Goal: Navigation & Orientation: Find specific page/section

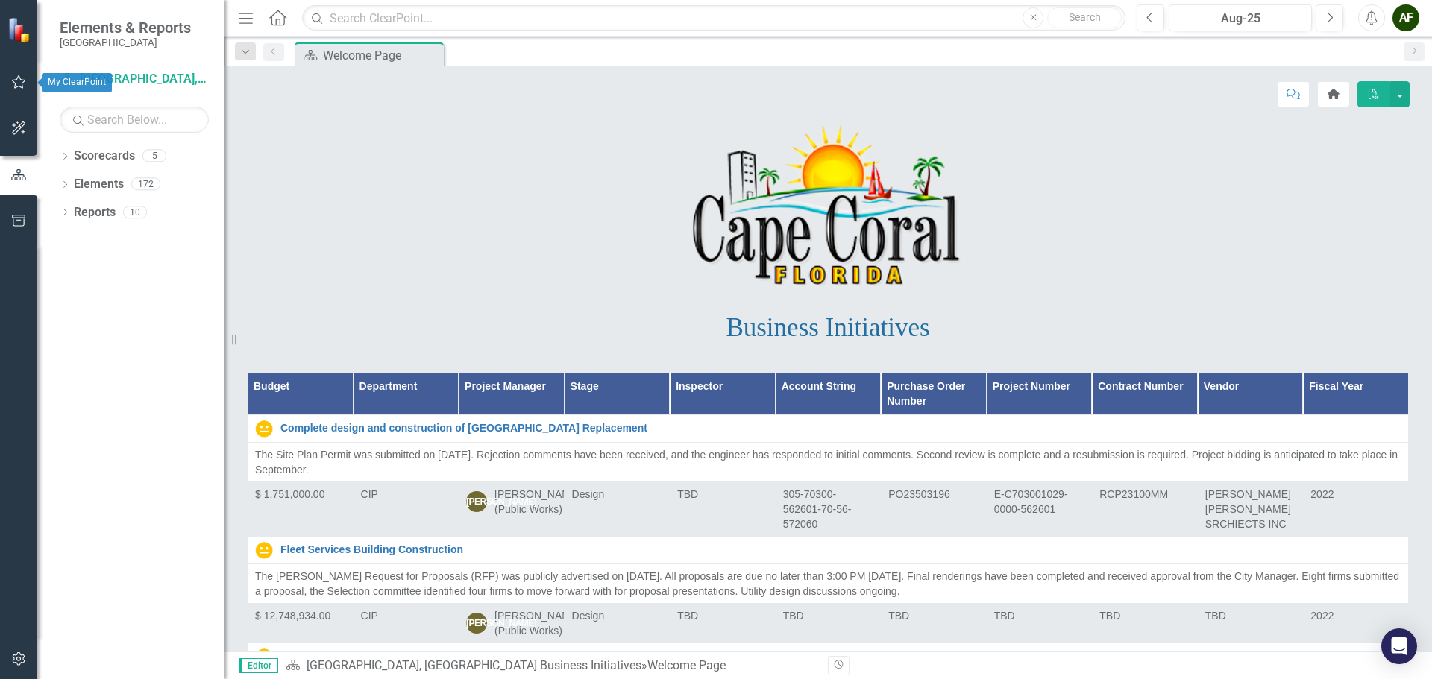
click at [20, 84] on icon "button" at bounding box center [19, 82] width 16 height 12
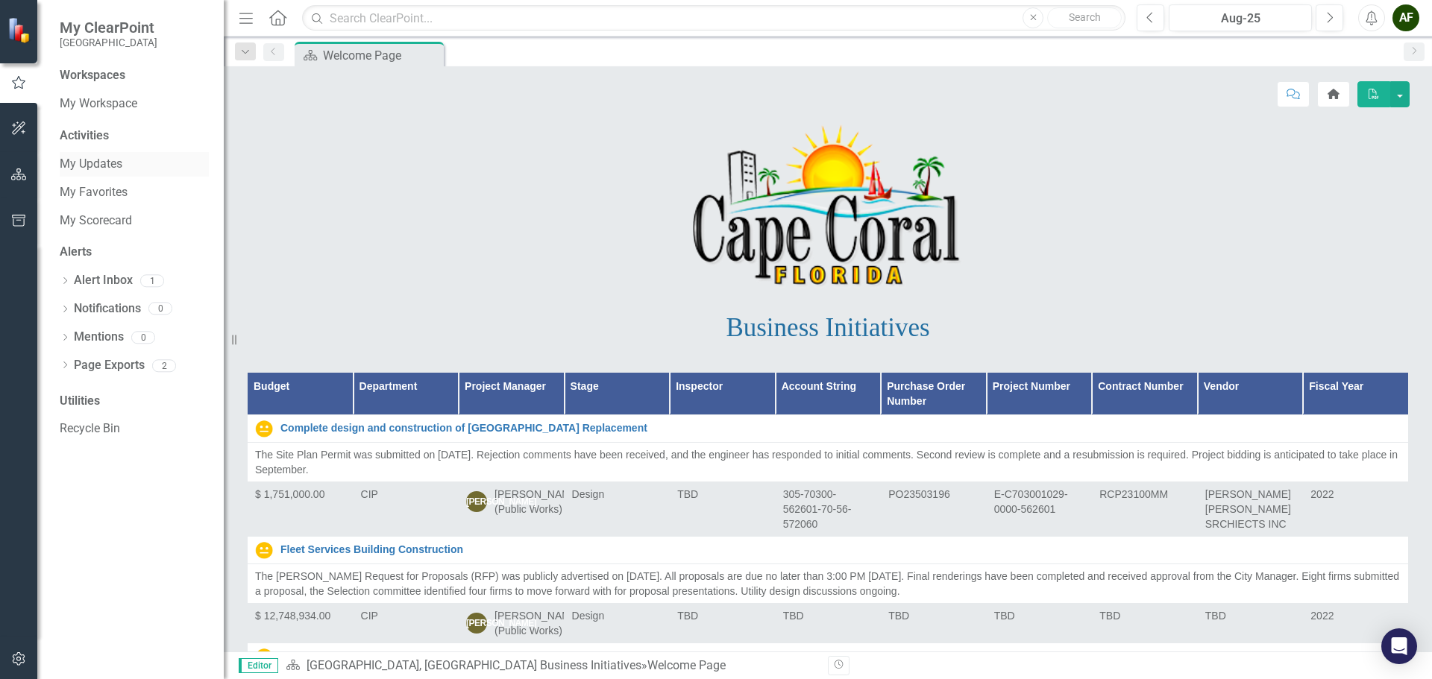
click at [94, 166] on link "My Updates" at bounding box center [134, 164] width 149 height 17
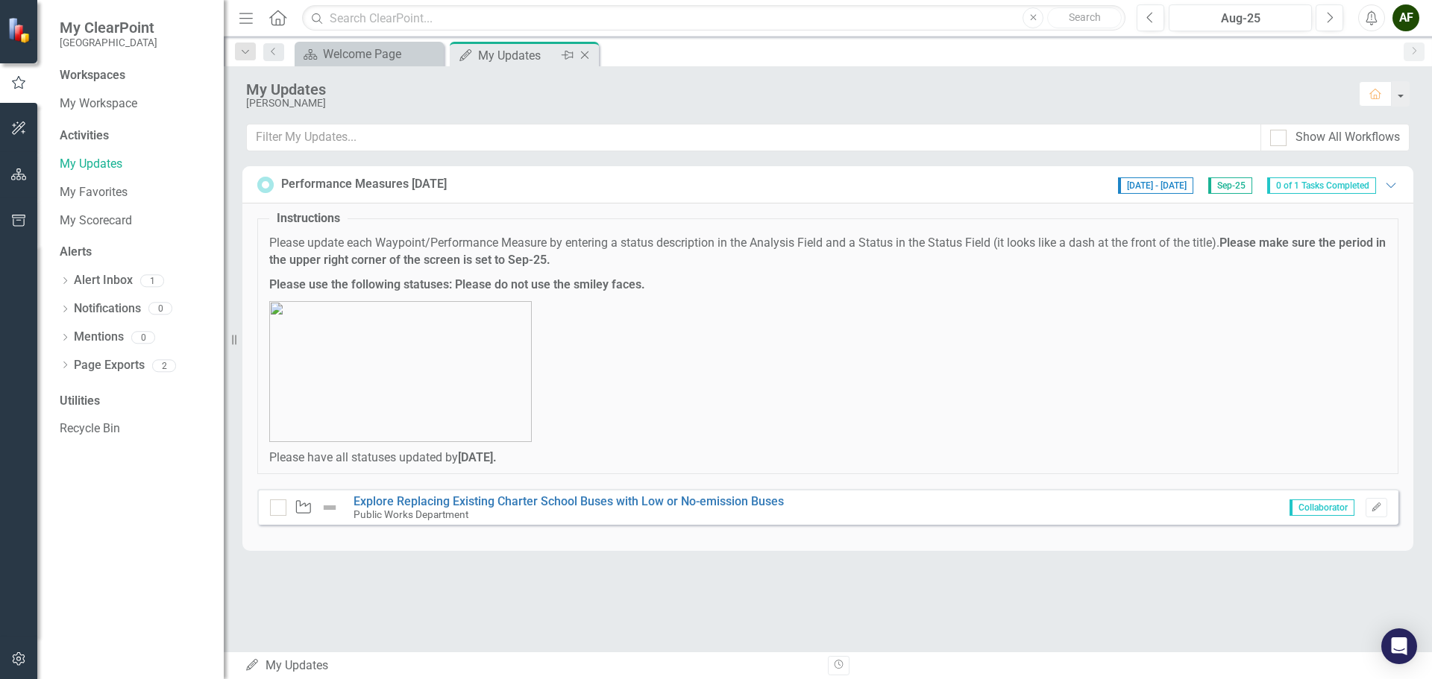
click at [567, 57] on icon "Pin" at bounding box center [568, 55] width 12 height 15
click at [117, 195] on link "My Favorites" at bounding box center [134, 192] width 149 height 17
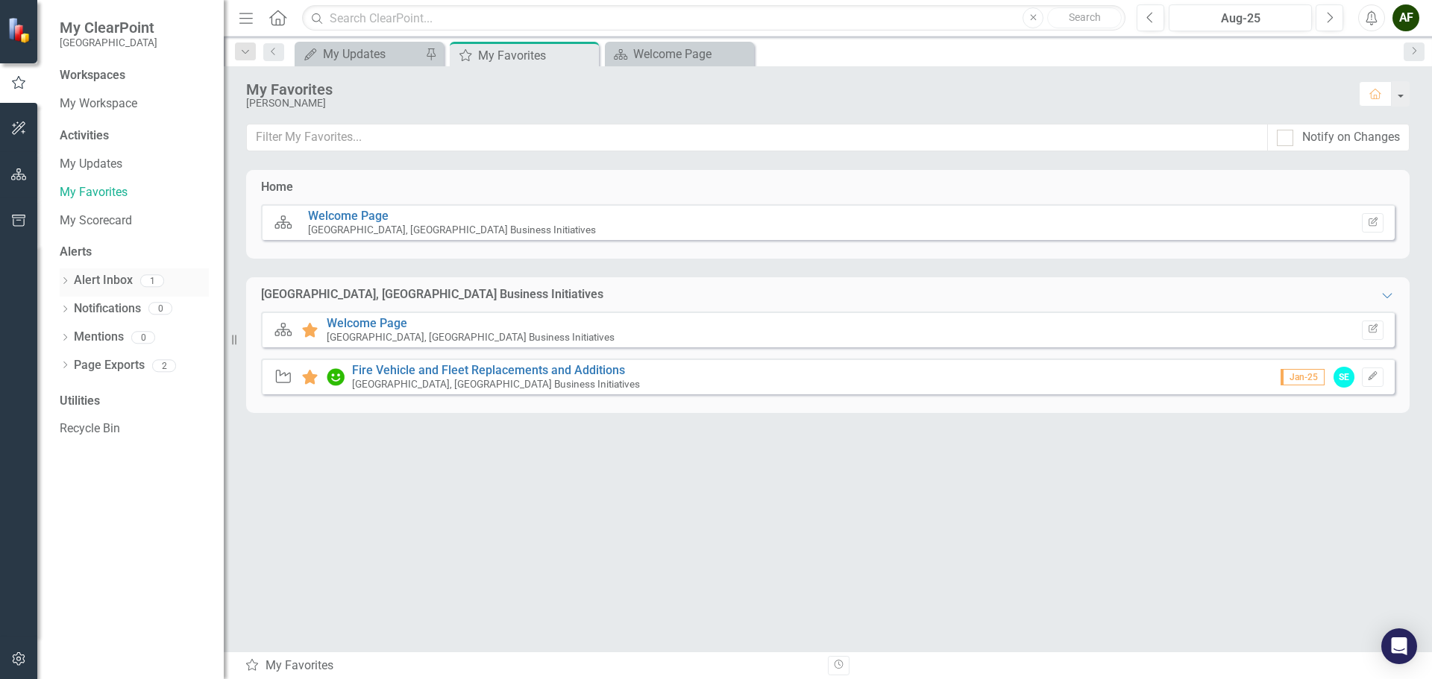
click at [104, 277] on link "Alert Inbox" at bounding box center [103, 280] width 59 height 17
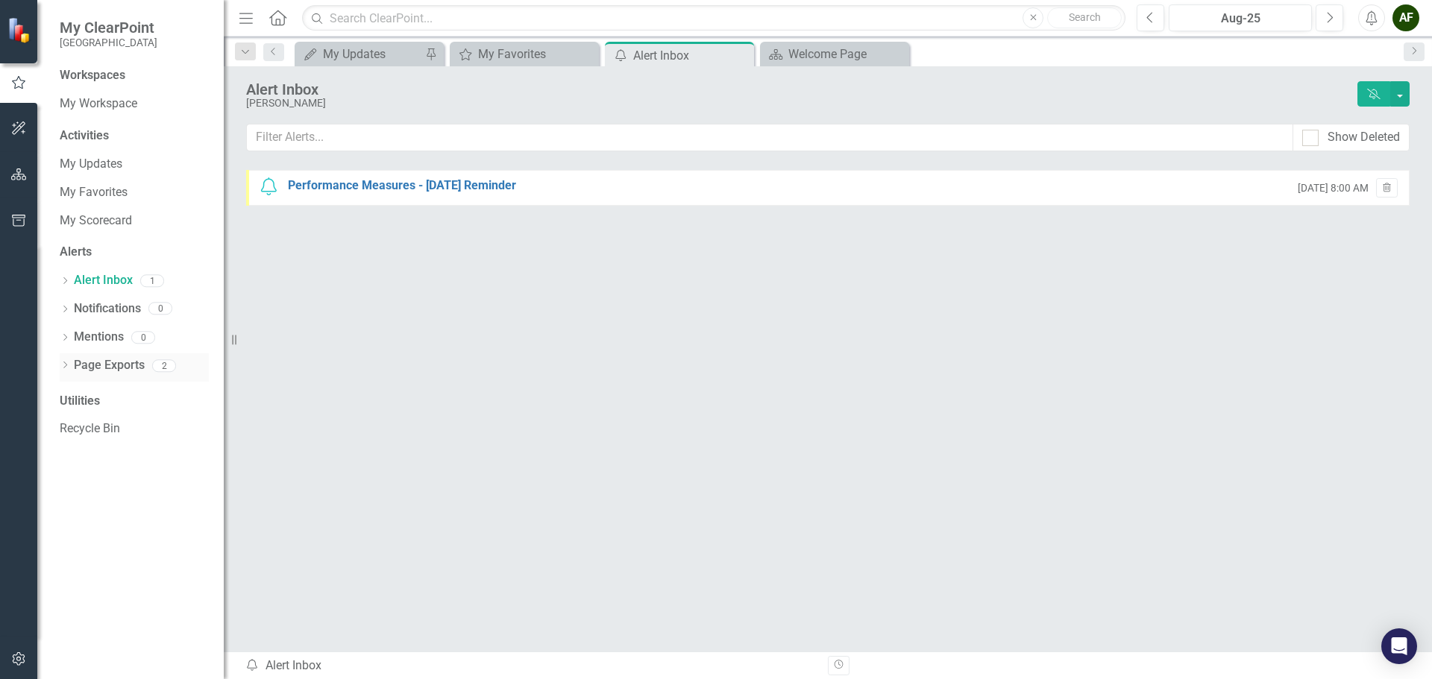
click at [116, 362] on link "Page Exports" at bounding box center [109, 365] width 71 height 17
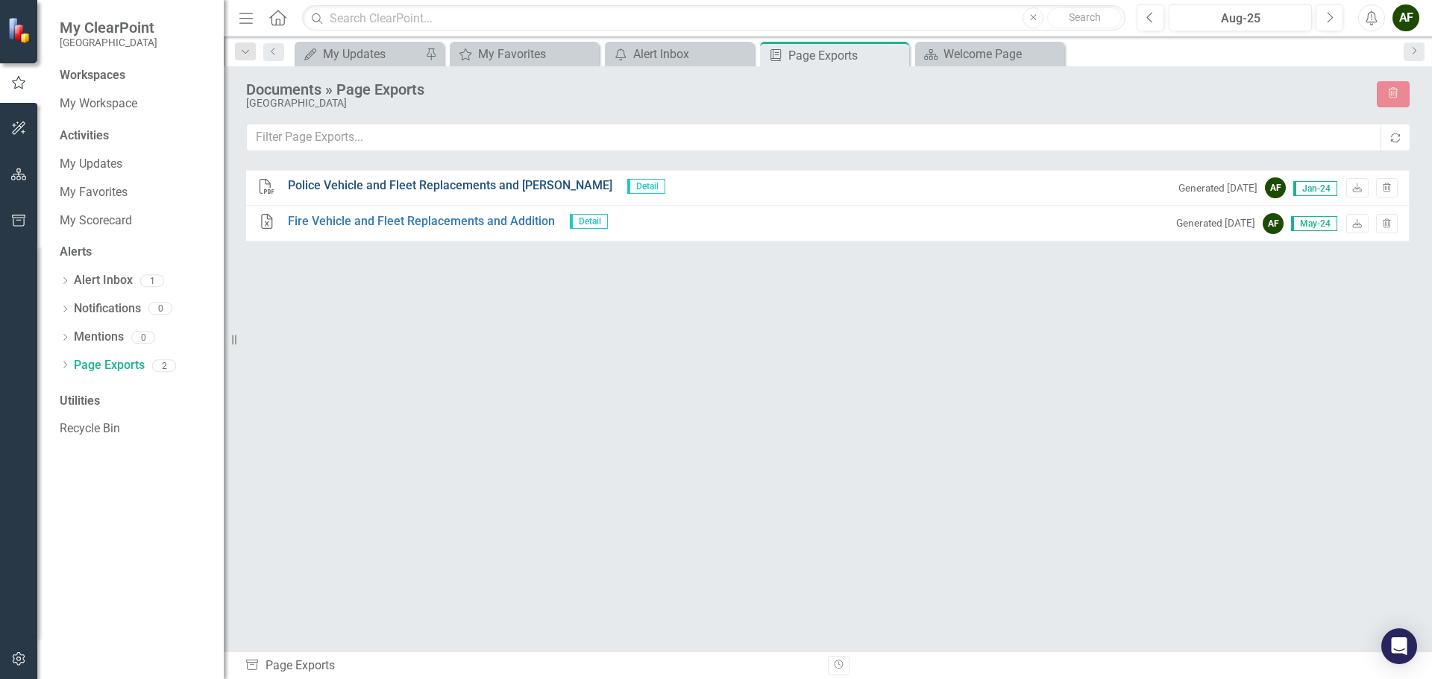
click at [481, 187] on link "Police Vehicle and Fleet Replacements and [PERSON_NAME]" at bounding box center [450, 185] width 324 height 17
click at [82, 254] on div "Alerts" at bounding box center [134, 252] width 149 height 17
click at [83, 253] on div "Alerts" at bounding box center [134, 252] width 149 height 17
click at [694, 54] on div "Alert Inbox" at bounding box center [682, 54] width 98 height 19
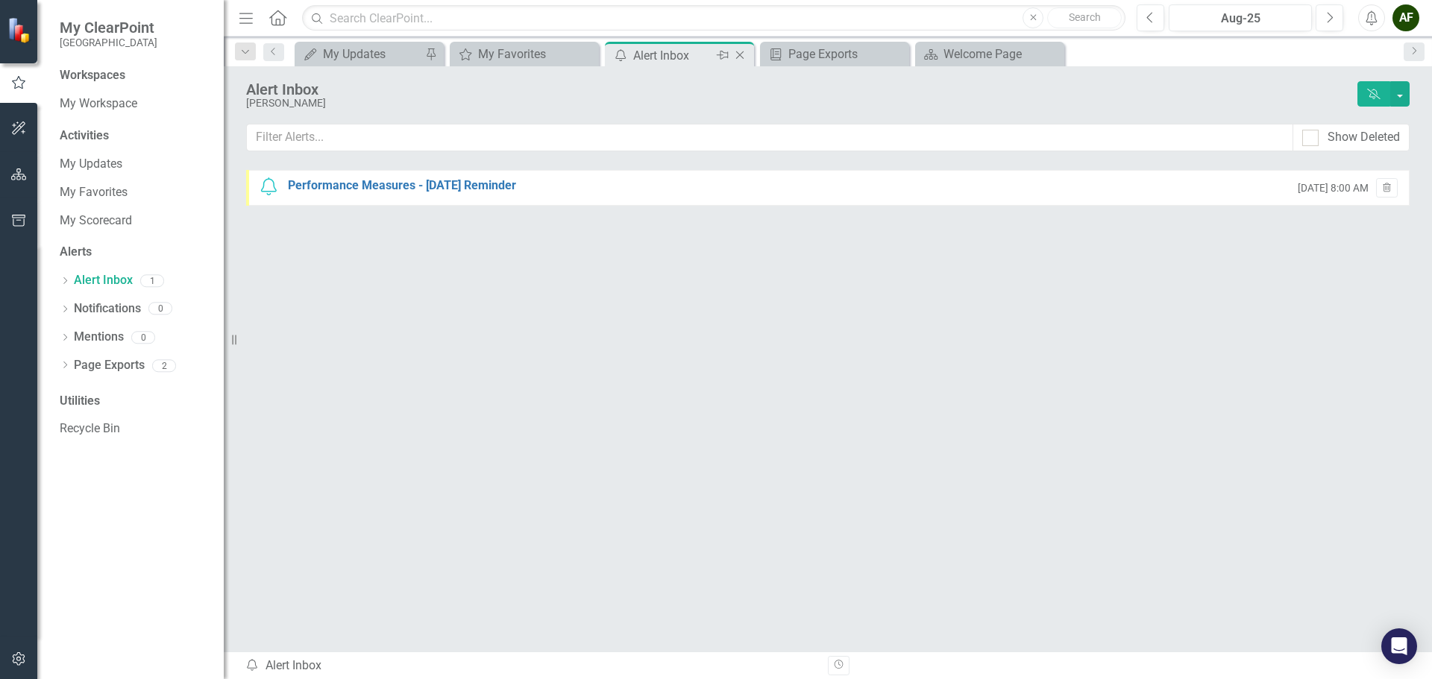
click at [740, 54] on icon "Close" at bounding box center [739, 55] width 15 height 12
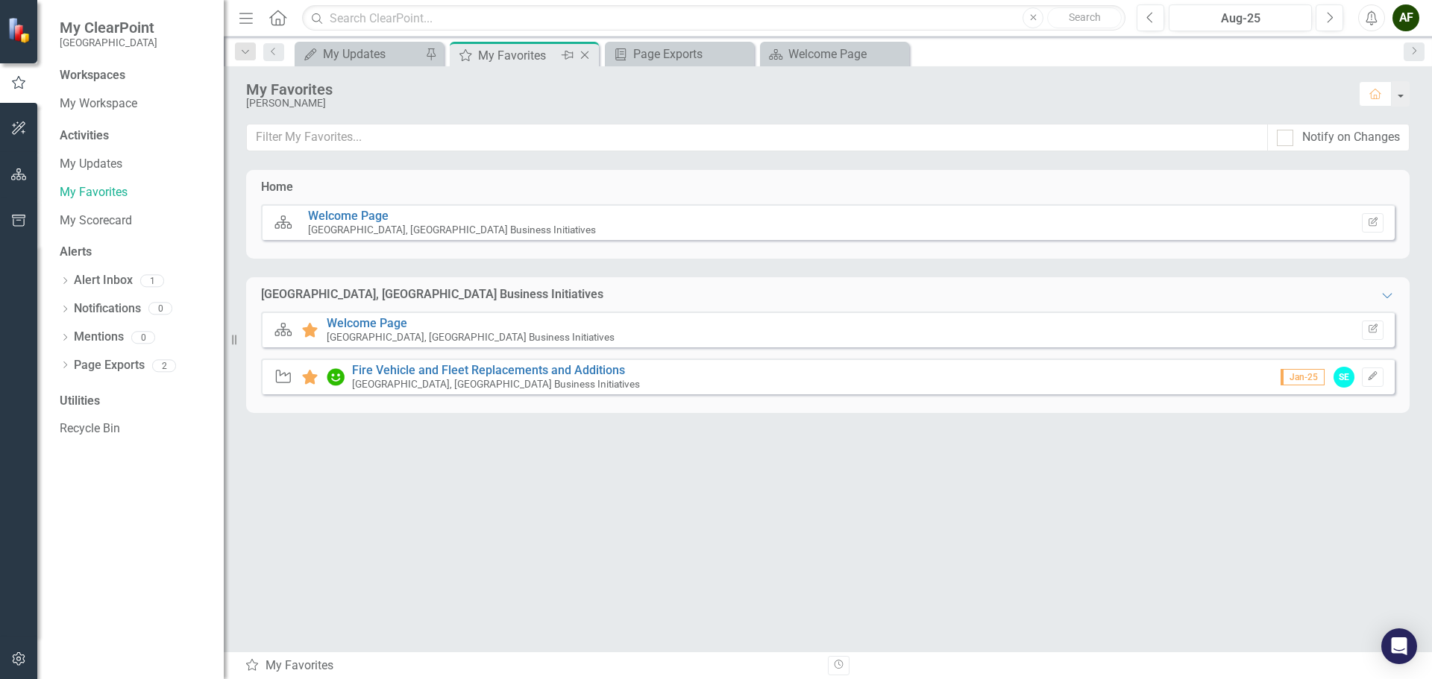
click at [588, 51] on icon "Close" at bounding box center [584, 55] width 15 height 12
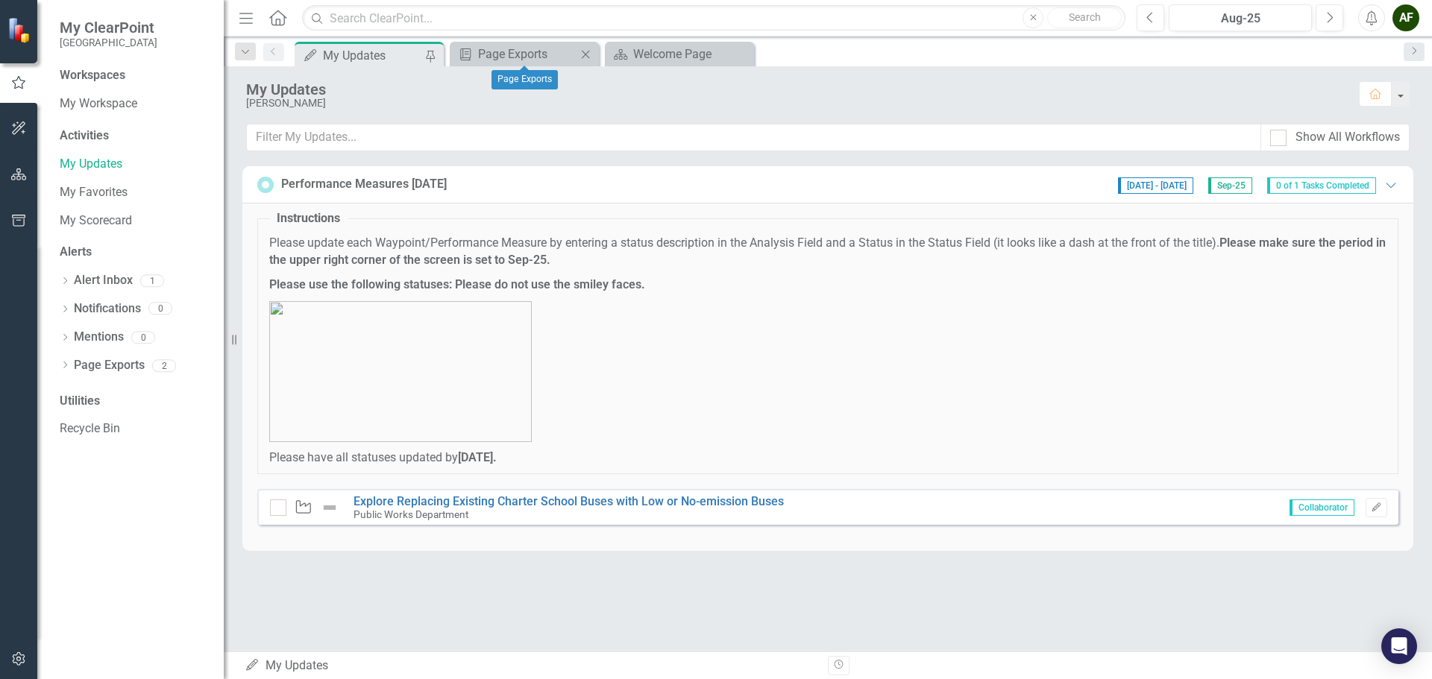
click at [587, 54] on icon "Close" at bounding box center [585, 54] width 15 height 12
click at [526, 51] on div "Welcome Page" at bounding box center [527, 54] width 98 height 19
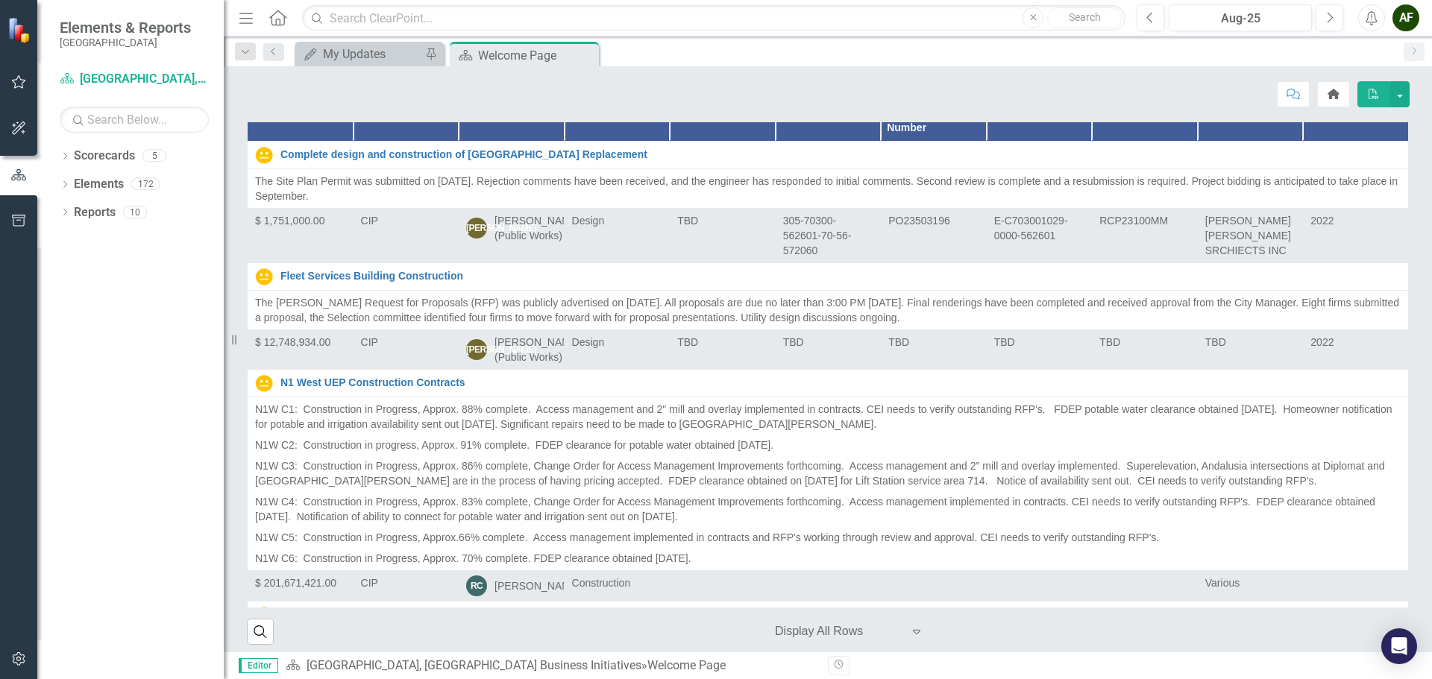
scroll to position [283, 0]
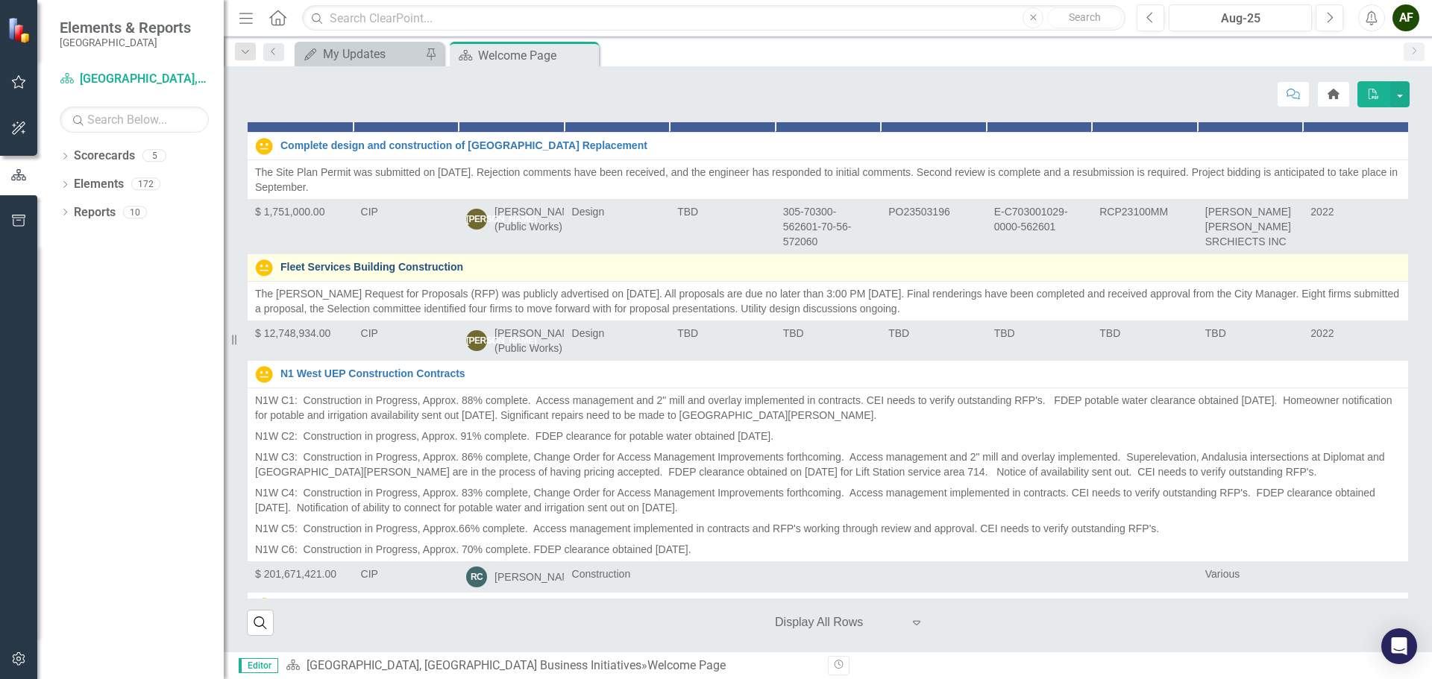
click at [383, 273] on link "Fleet Services Building Construction" at bounding box center [840, 267] width 1120 height 11
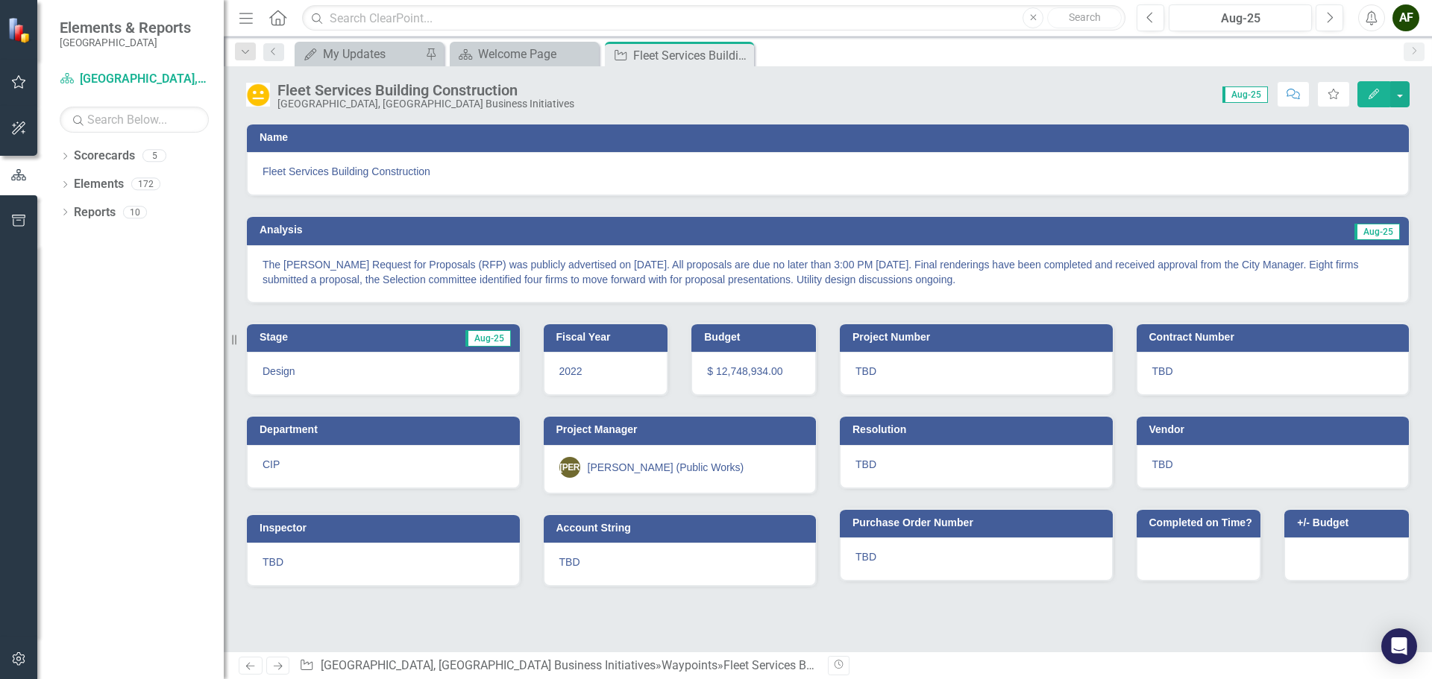
click at [250, 667] on icon "Previous" at bounding box center [250, 666] width 13 height 10
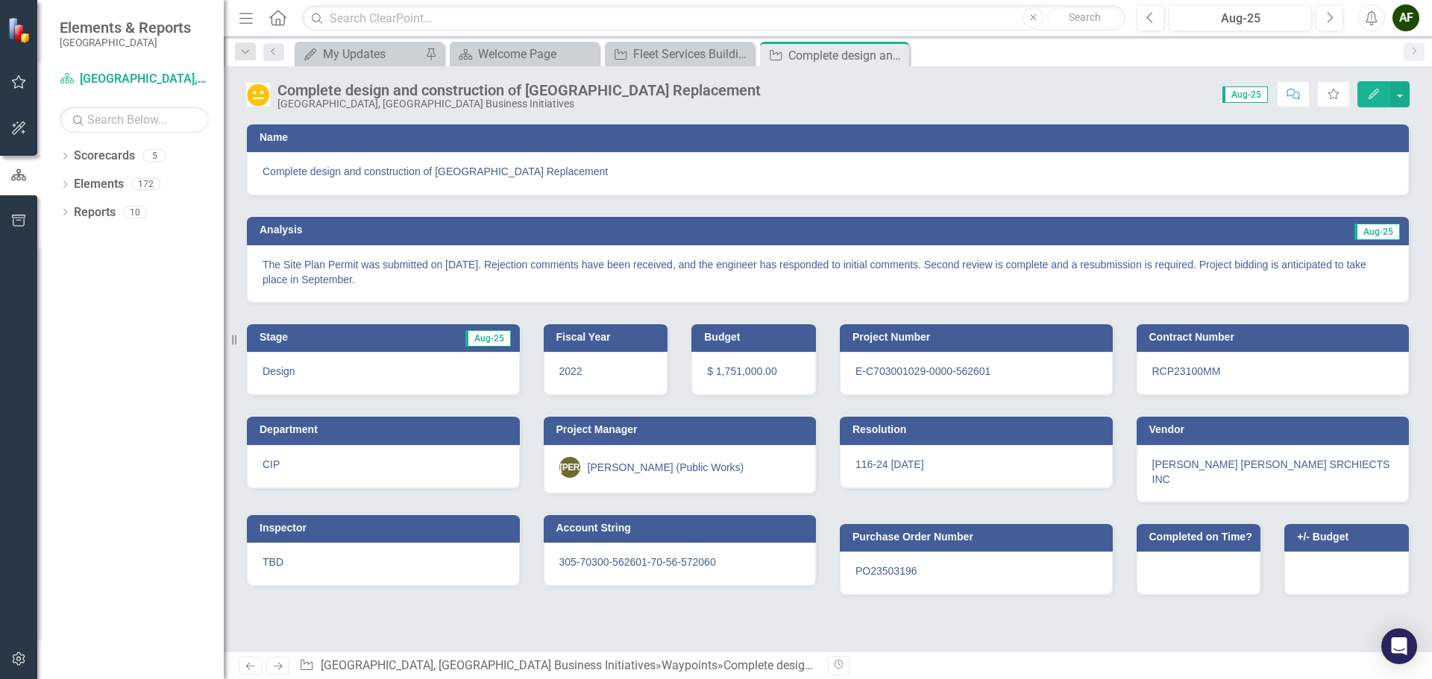
click at [278, 668] on icon "Next" at bounding box center [277, 666] width 13 height 10
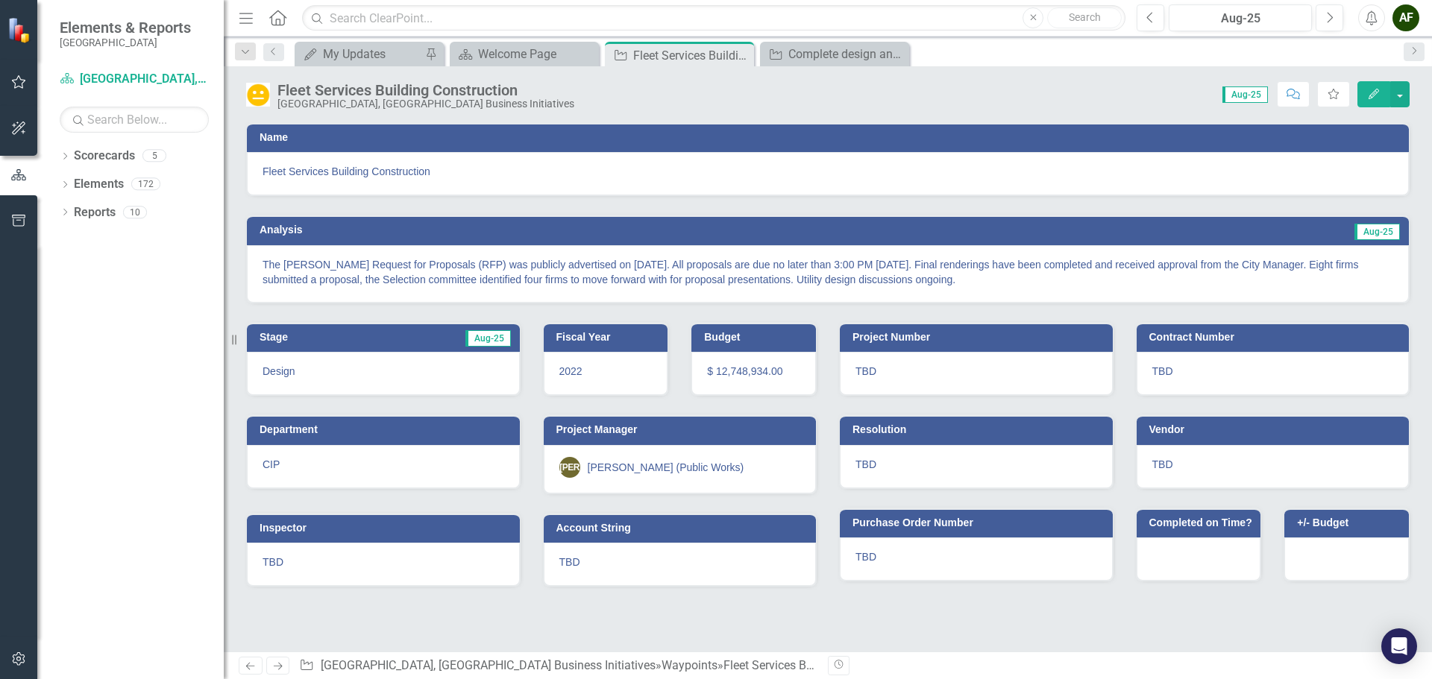
click at [1237, 95] on span "Aug-25" at bounding box center [1244, 94] width 45 height 16
click at [742, 56] on icon "Close" at bounding box center [739, 55] width 15 height 12
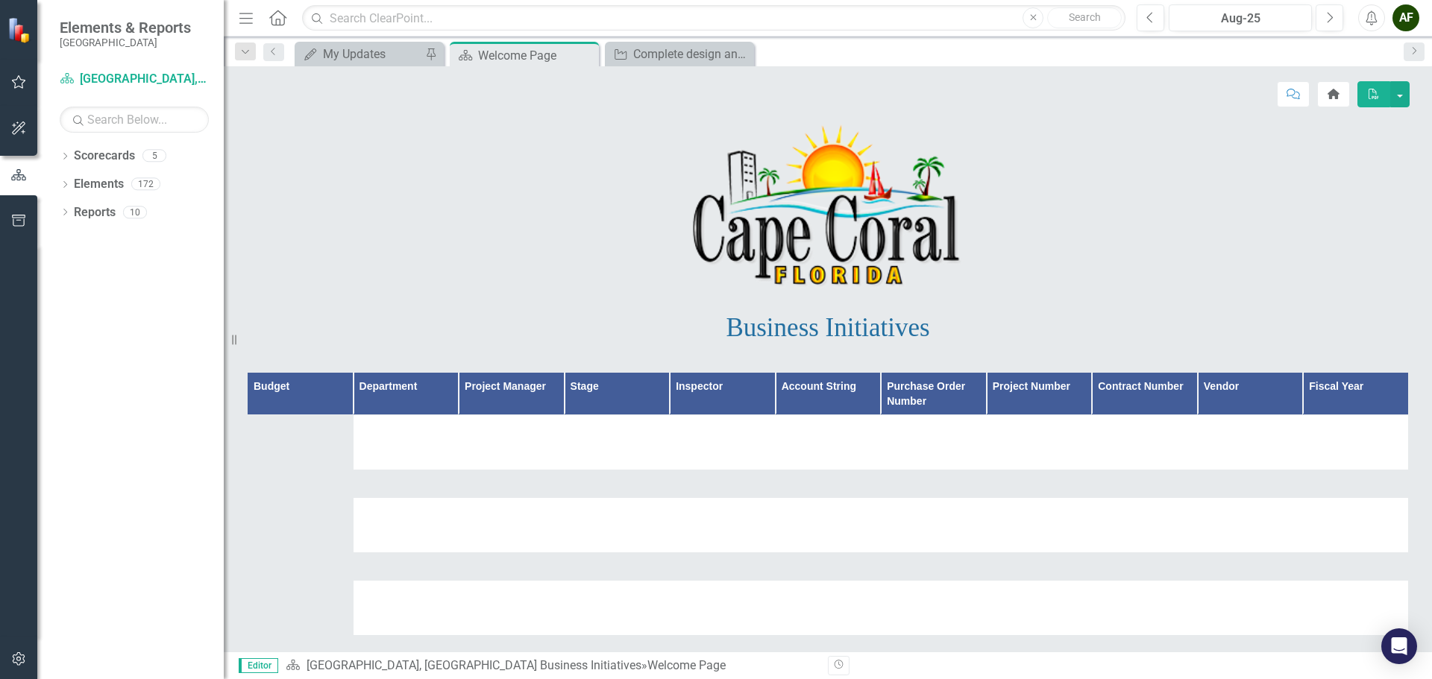
click at [0, 0] on icon "Close" at bounding box center [0, 0] width 0 height 0
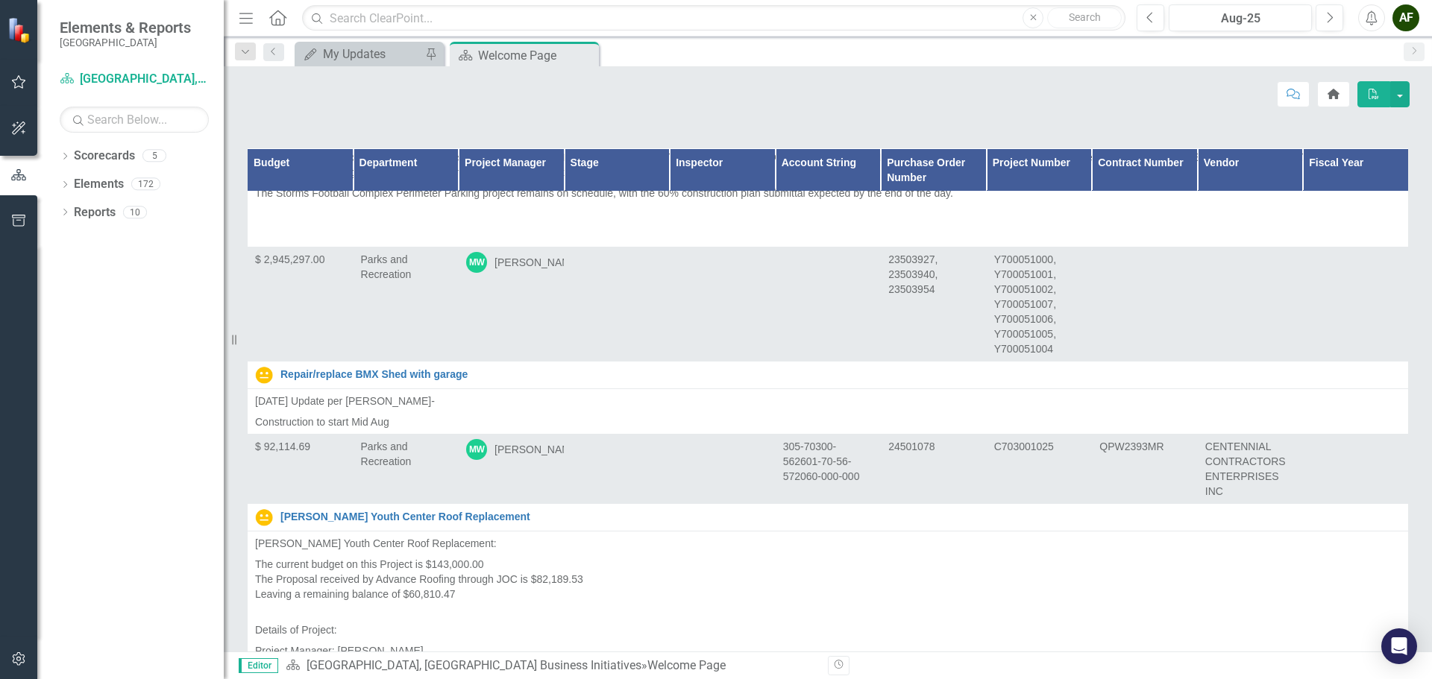
scroll to position [5369, 0]
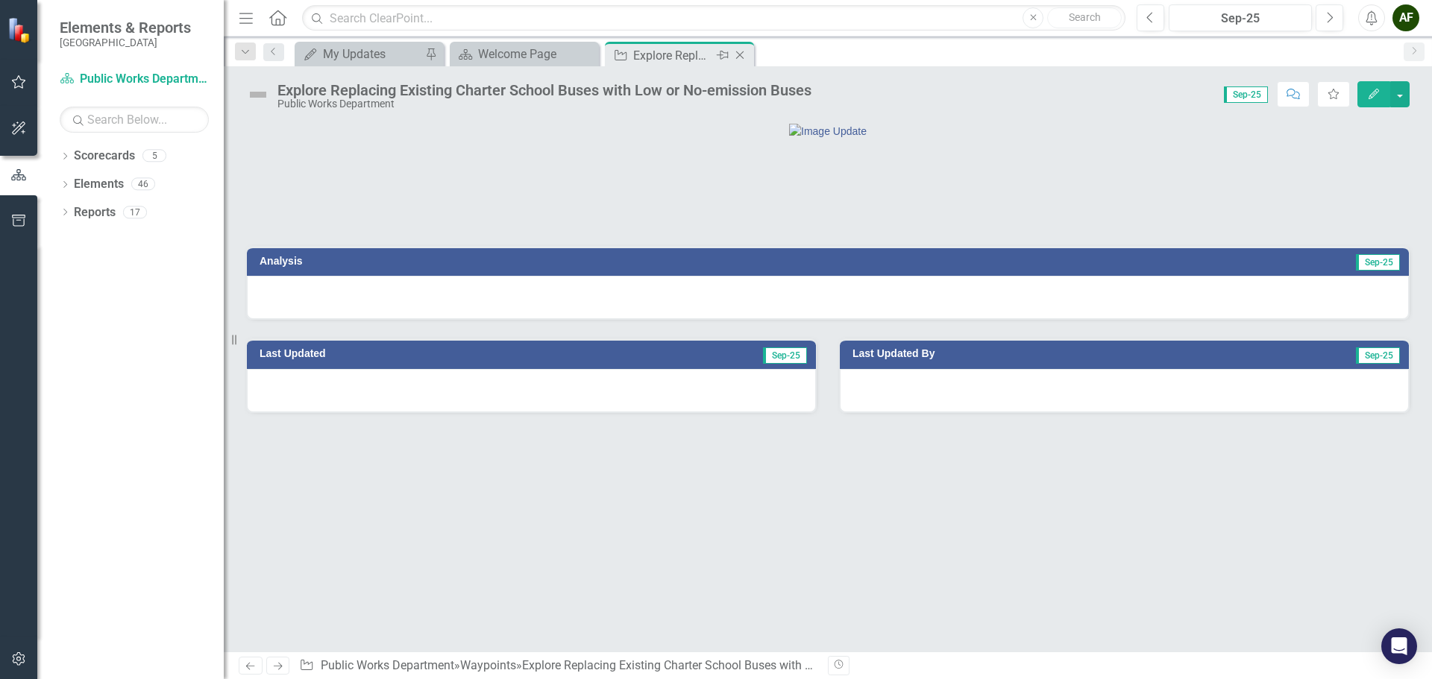
click at [671, 54] on div "Explore Replacing Existing Charter School Buses with Low or No-emission Buses" at bounding box center [673, 55] width 80 height 19
click at [1397, 98] on button "button" at bounding box center [1399, 94] width 19 height 26
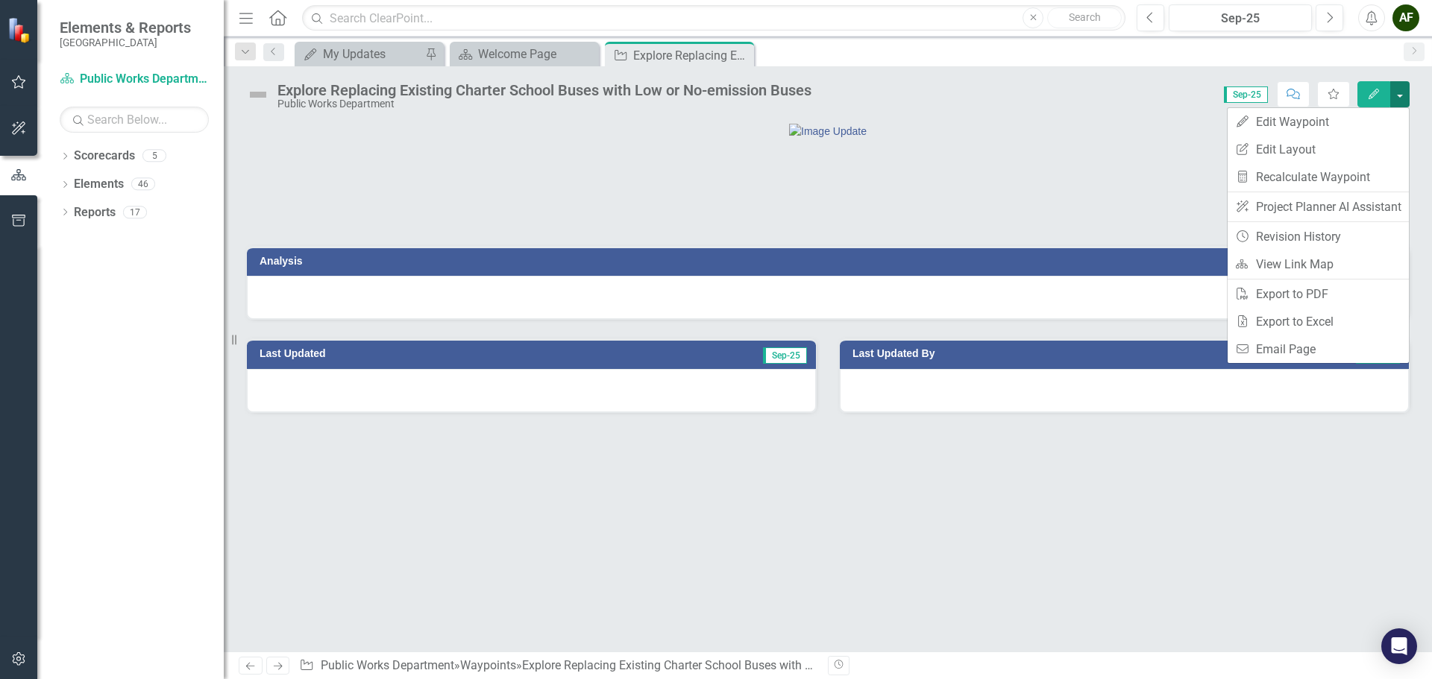
click at [1397, 98] on button "button" at bounding box center [1399, 94] width 19 height 26
